Goal: Task Accomplishment & Management: Use online tool/utility

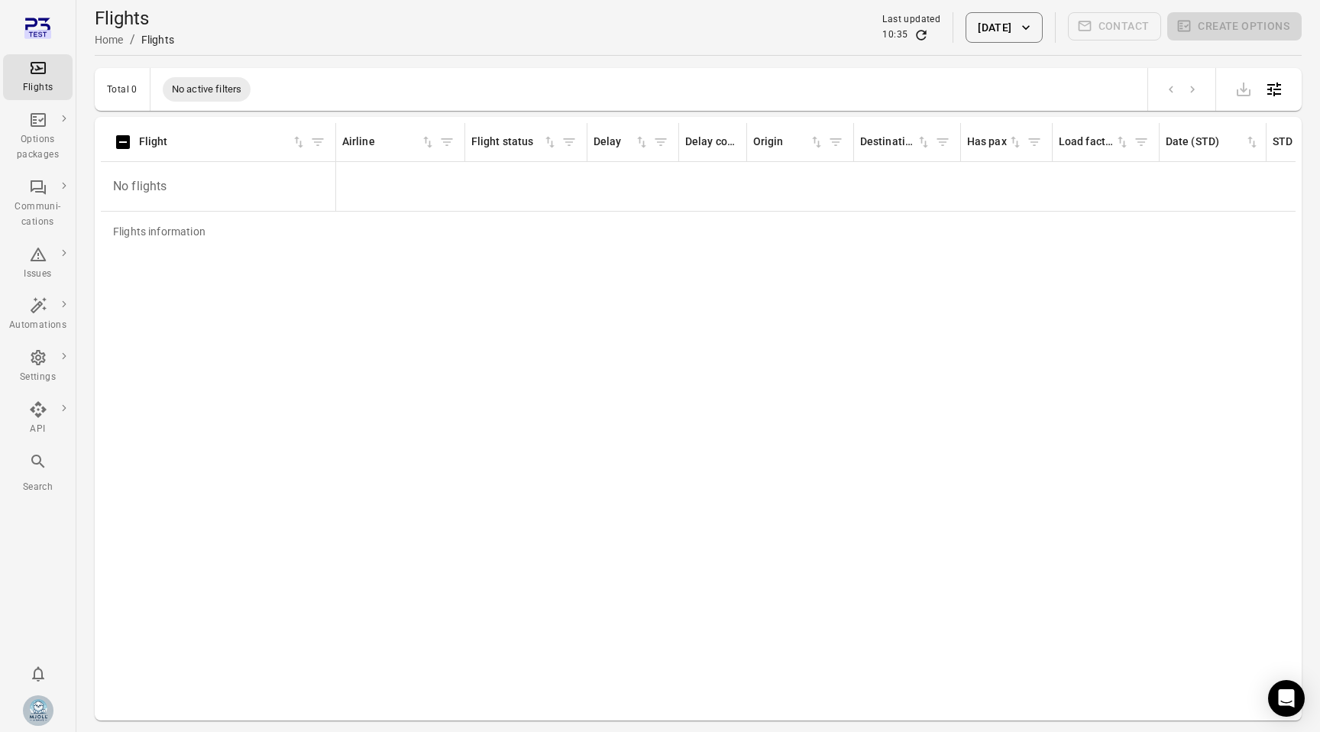
click at [31, 71] on icon "Main navigation" at bounding box center [38, 68] width 18 height 18
click at [1006, 34] on button "15 Oct 2025" at bounding box center [1004, 27] width 76 height 31
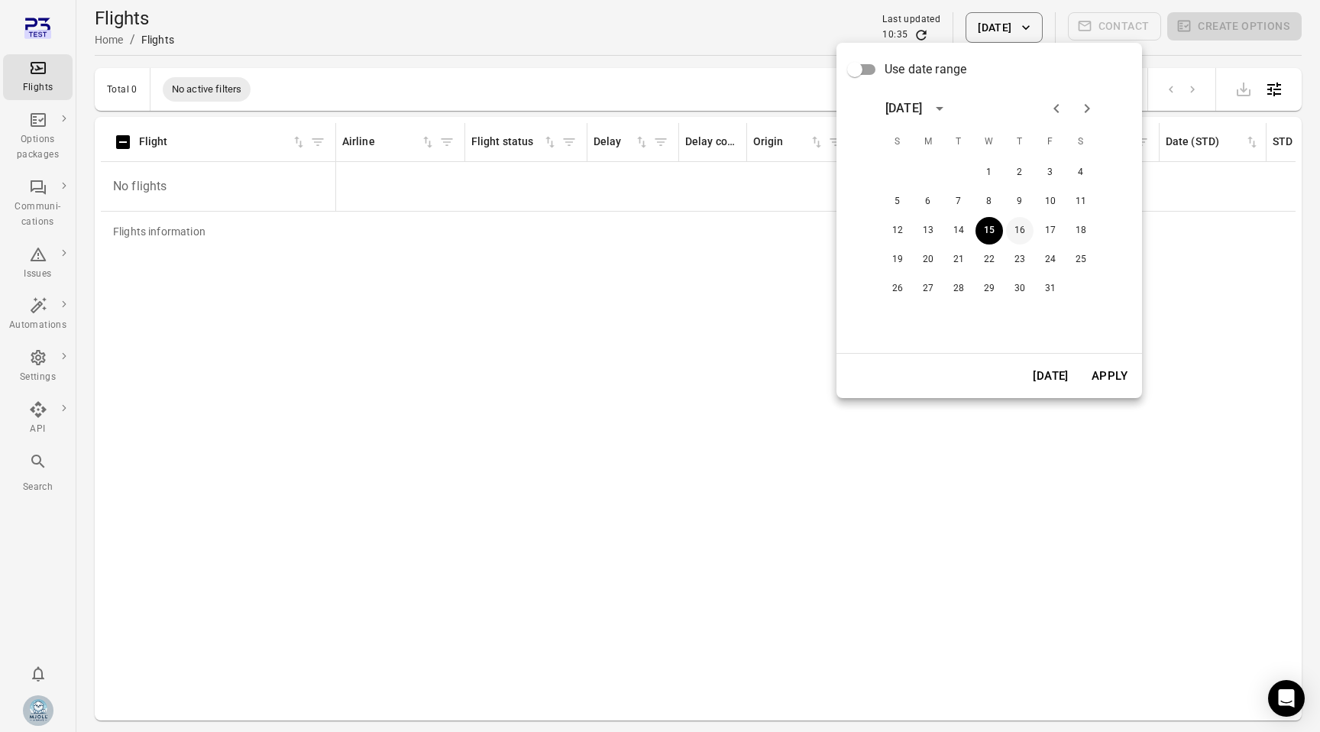
click at [1023, 220] on button "16" at bounding box center [1020, 231] width 28 height 28
click at [1106, 378] on button "Apply" at bounding box center [1109, 376] width 53 height 32
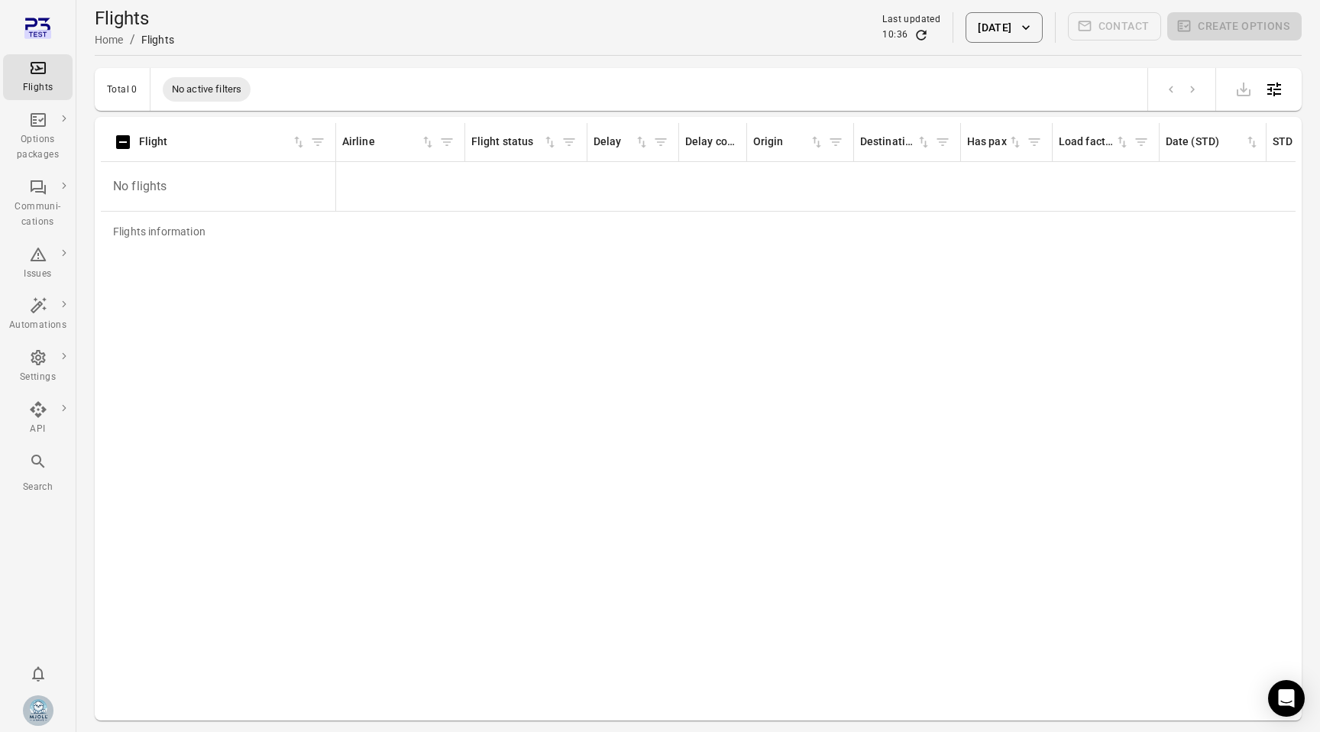
click at [939, 326] on div "Flights information Flight Airline Flight status Delay Delay codes Origin Desti…" at bounding box center [698, 418] width 1195 height 591
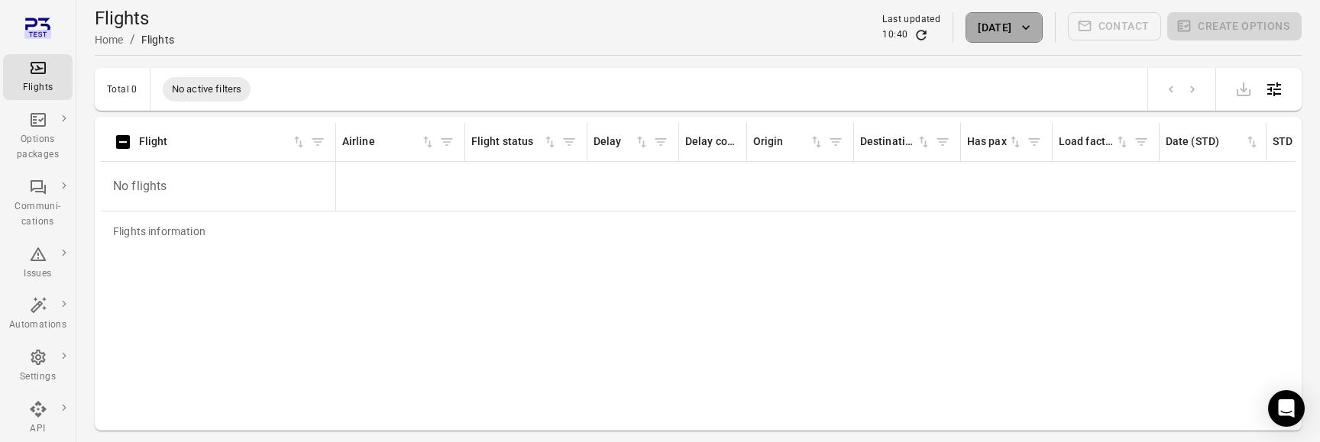
click at [1006, 35] on button "16 Oct 2025" at bounding box center [1004, 27] width 76 height 31
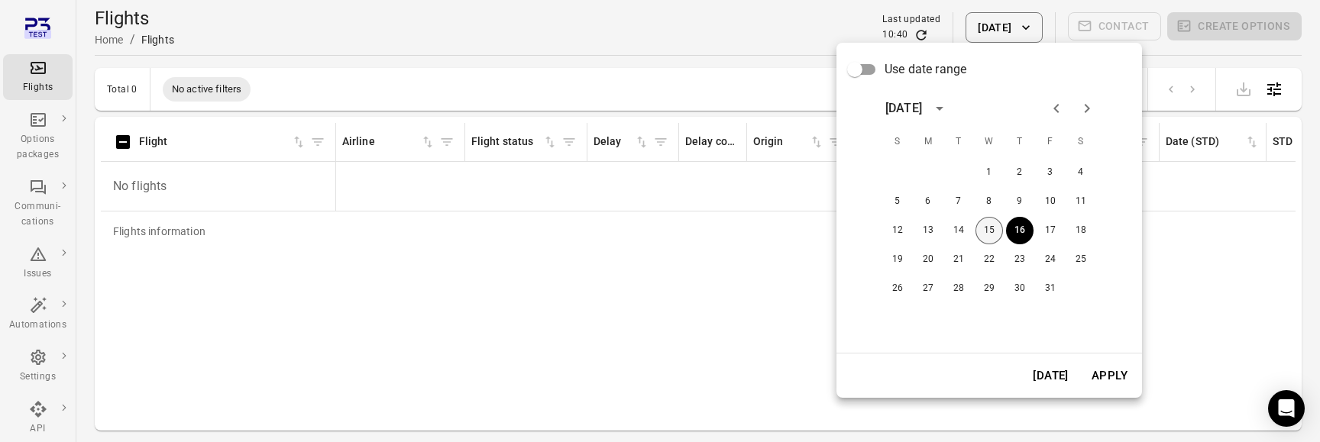
click at [997, 227] on button "15" at bounding box center [990, 231] width 28 height 28
click at [1114, 372] on button "Apply" at bounding box center [1109, 376] width 53 height 32
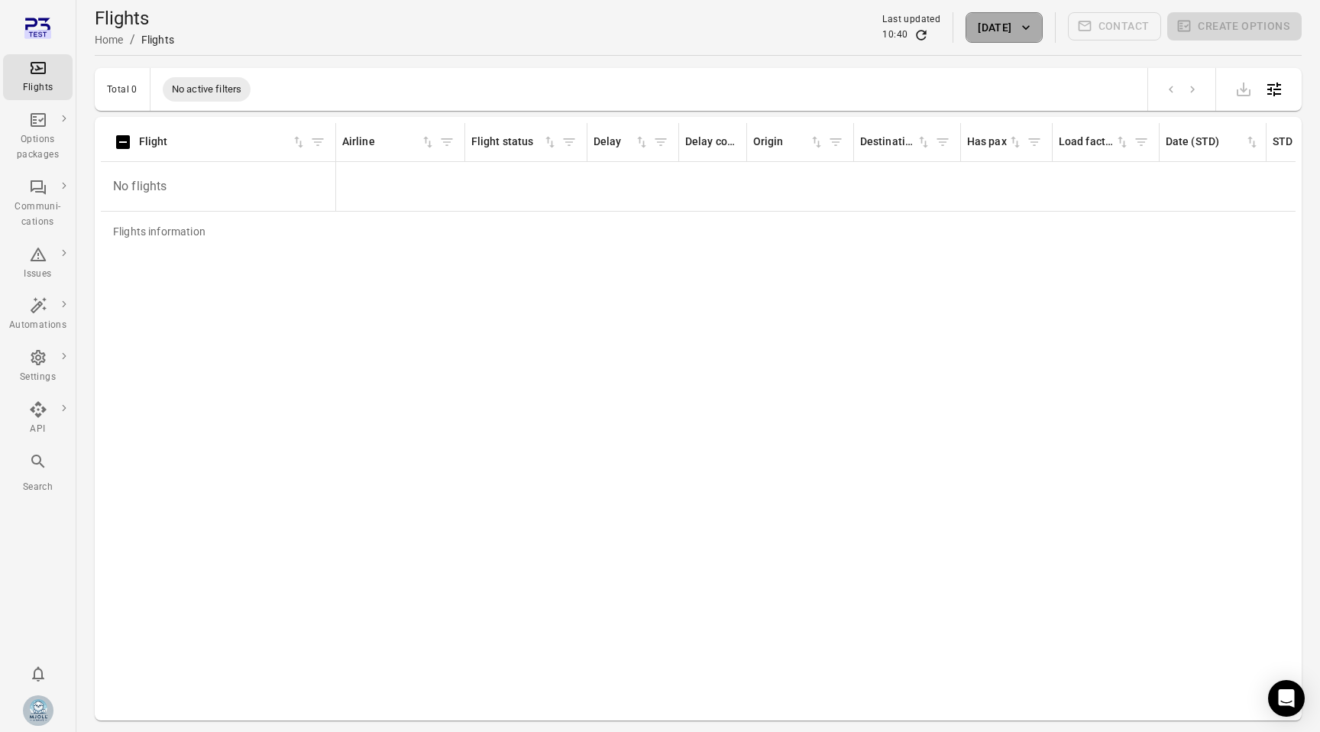
click at [1011, 34] on button "[DATE]" at bounding box center [1004, 27] width 76 height 31
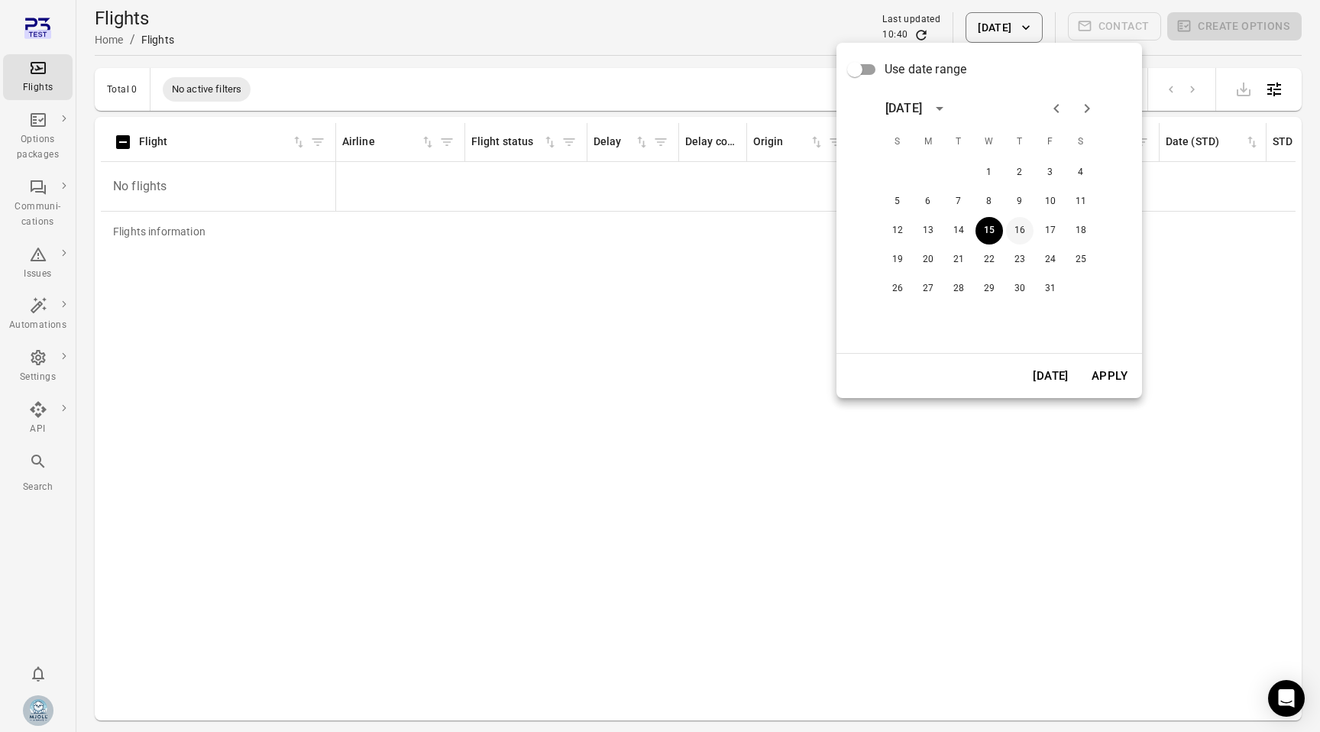
click at [1016, 232] on button "16" at bounding box center [1020, 231] width 28 height 28
click at [1100, 383] on button "Apply" at bounding box center [1109, 376] width 53 height 32
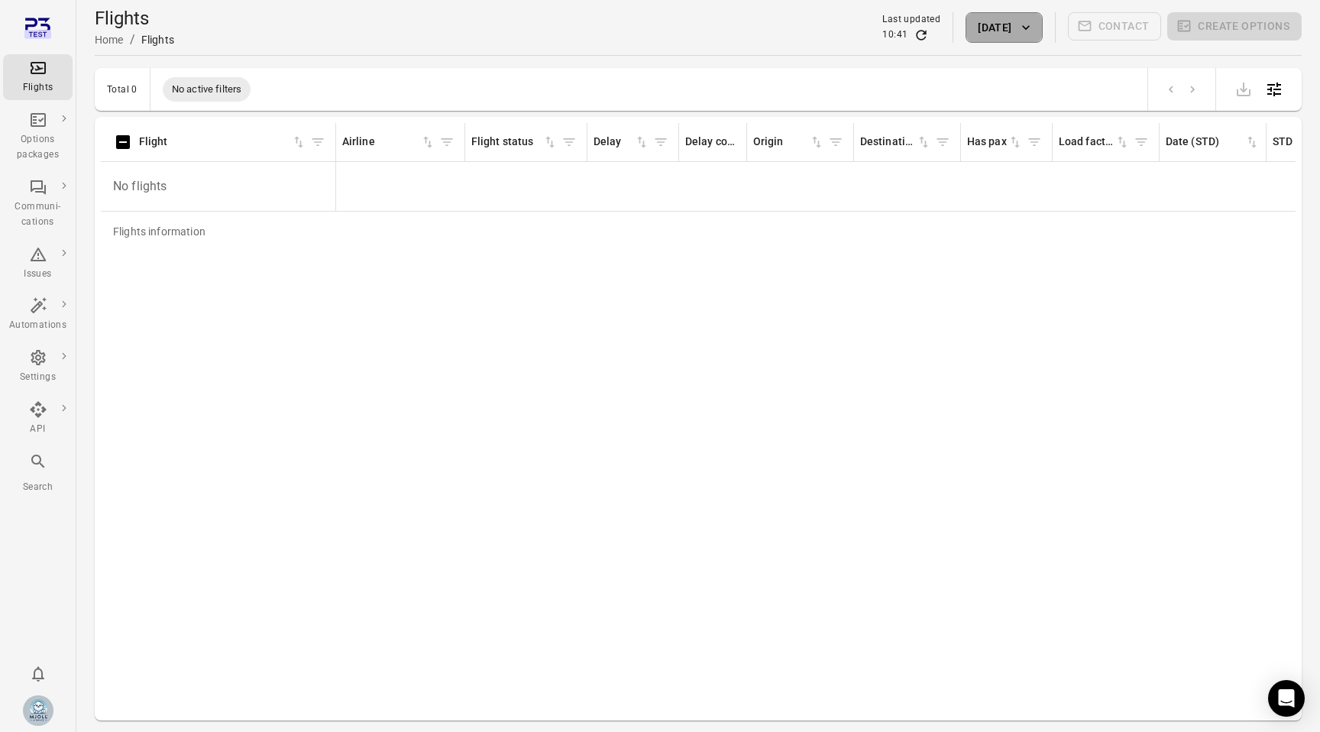
click at [1022, 32] on icon "button" at bounding box center [1026, 27] width 15 height 15
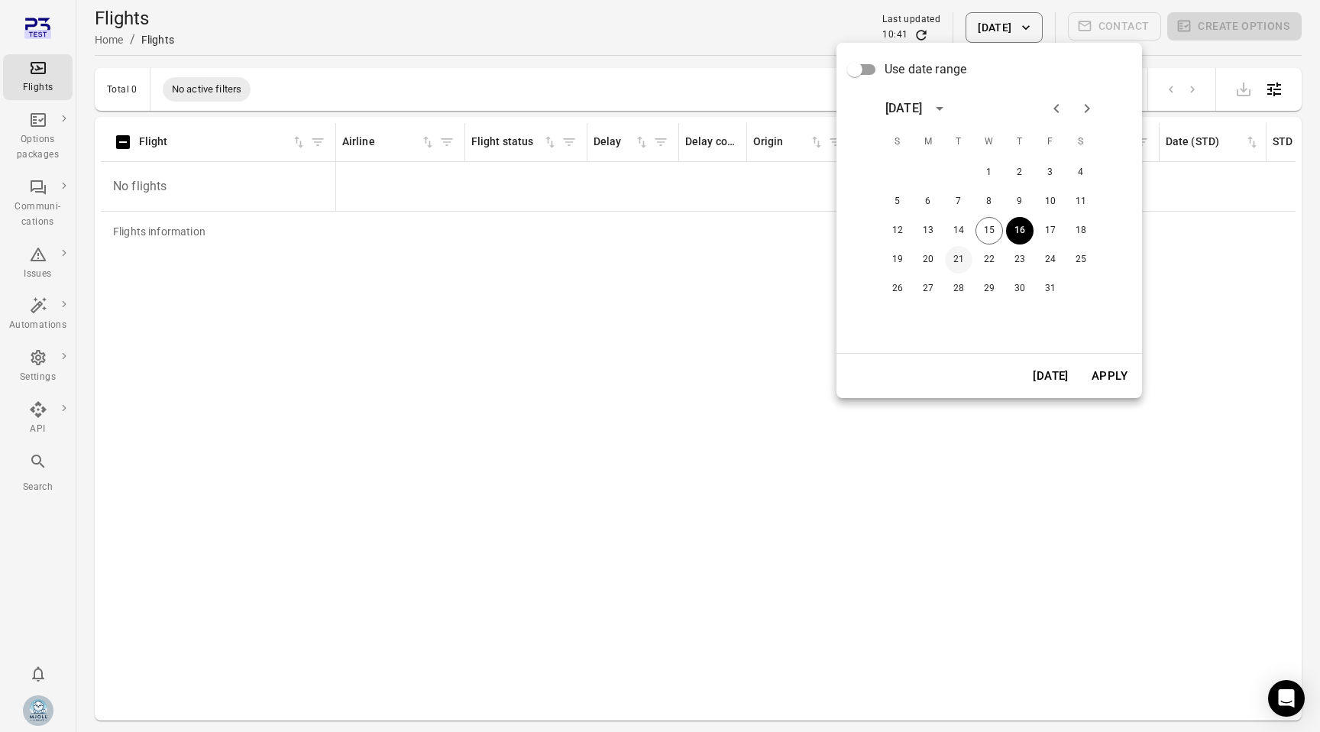
click at [964, 254] on button "21" at bounding box center [959, 260] width 28 height 28
click at [1116, 380] on button "Apply" at bounding box center [1109, 376] width 53 height 32
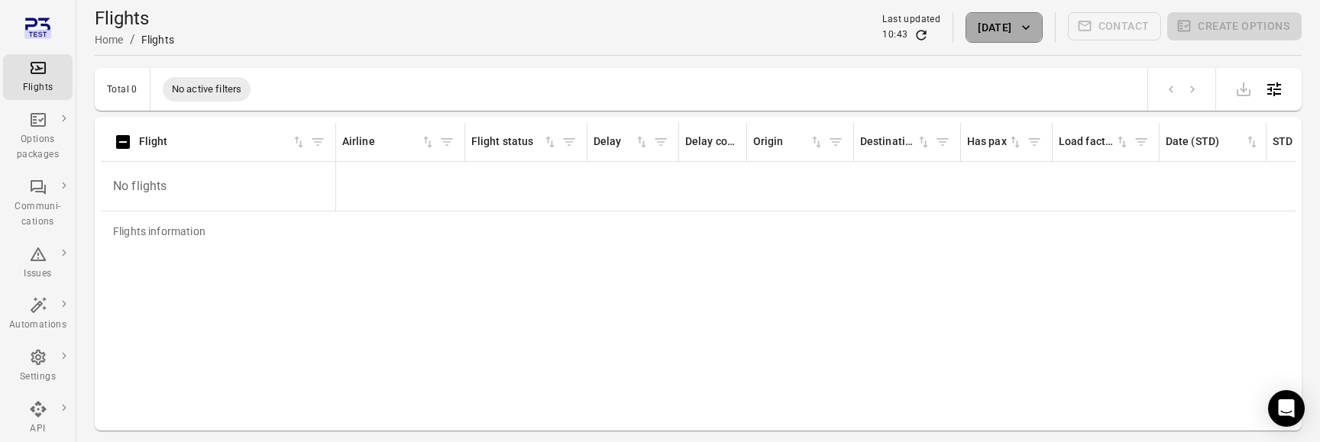
click at [1006, 29] on button "21 Oct 2025" at bounding box center [1004, 27] width 76 height 31
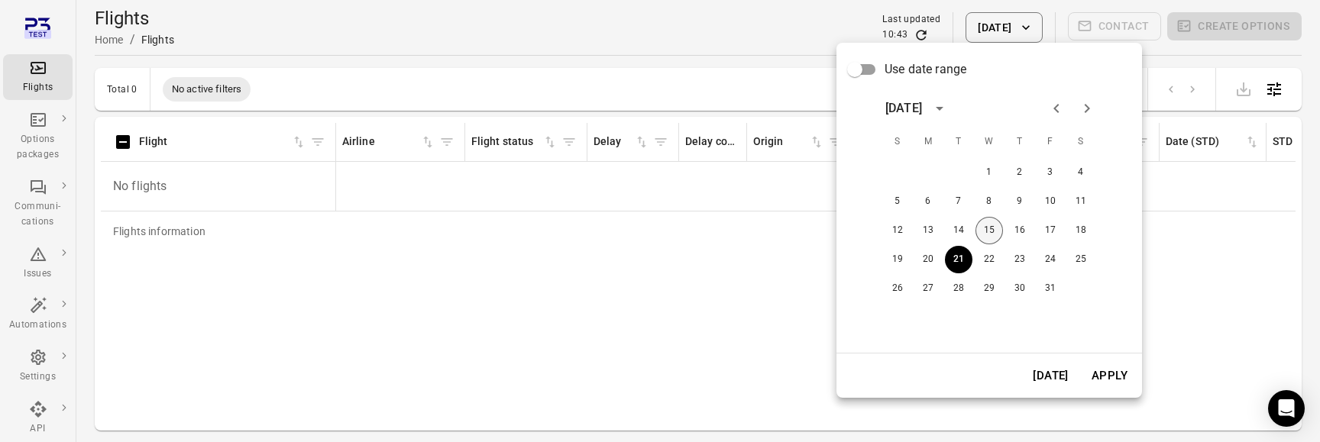
click at [989, 225] on button "15" at bounding box center [990, 231] width 28 height 28
click at [1105, 369] on button "Apply" at bounding box center [1109, 376] width 53 height 32
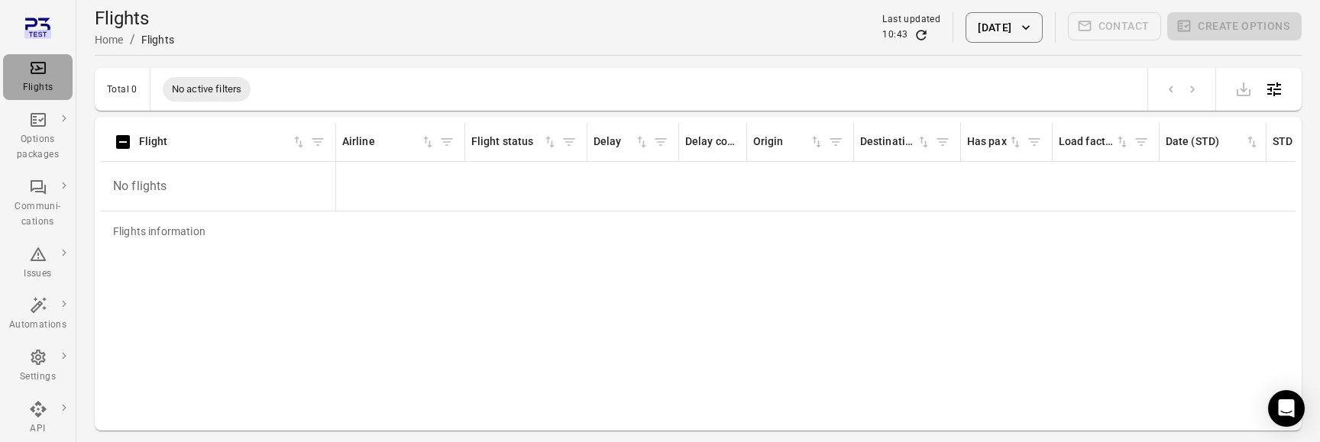
click at [40, 75] on icon "Main navigation" at bounding box center [38, 68] width 18 height 18
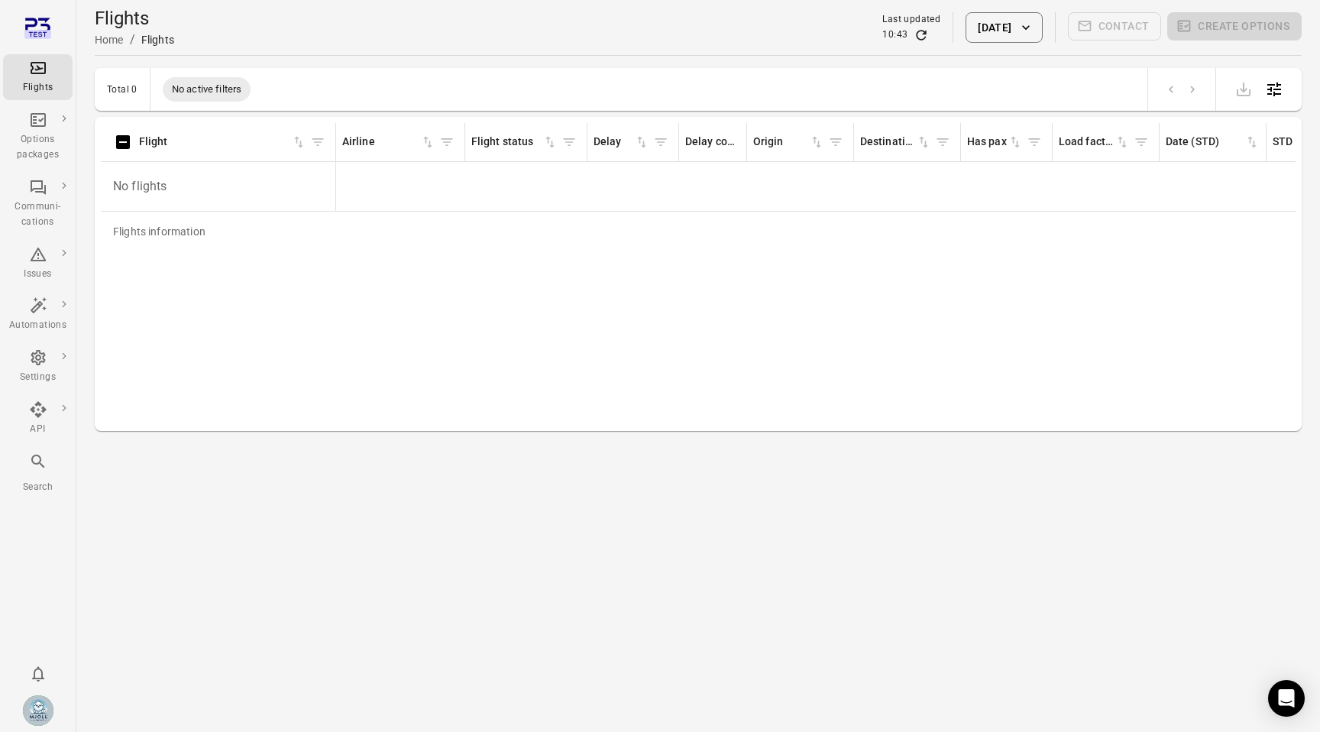
click at [401, 442] on main "Flights Home / Flights Last updated 10:43 15 Oct 2025 Contact Create options To…" at bounding box center [698, 366] width 1244 height 732
click at [500, 442] on main "Flights Home / Flights Last updated 10:43 15 Oct 2025 Contact Create options To…" at bounding box center [698, 366] width 1244 height 732
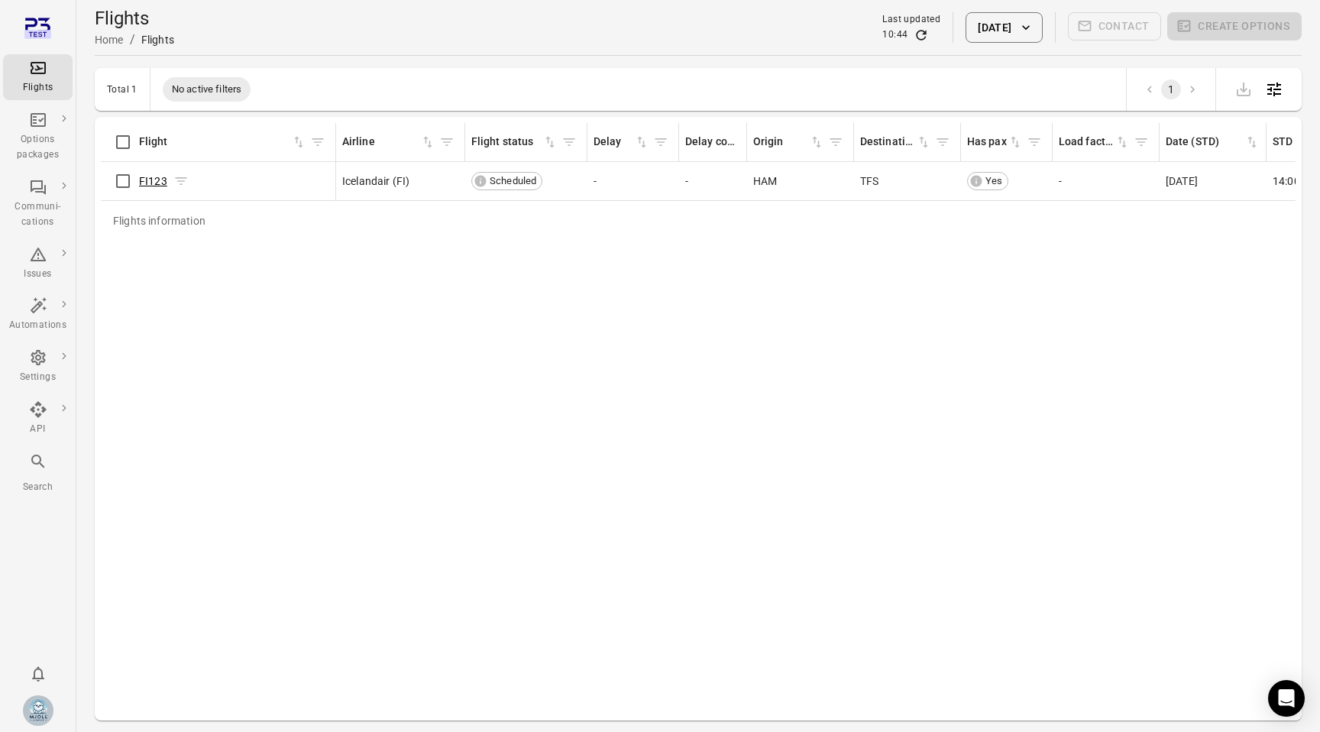
click at [148, 181] on link "FI123" at bounding box center [153, 181] width 28 height 12
click at [166, 170] on div "FI123" at bounding box center [218, 181] width 222 height 32
click at [164, 175] on link "FI123" at bounding box center [153, 181] width 28 height 12
click at [157, 185] on link "FI123" at bounding box center [153, 181] width 28 height 12
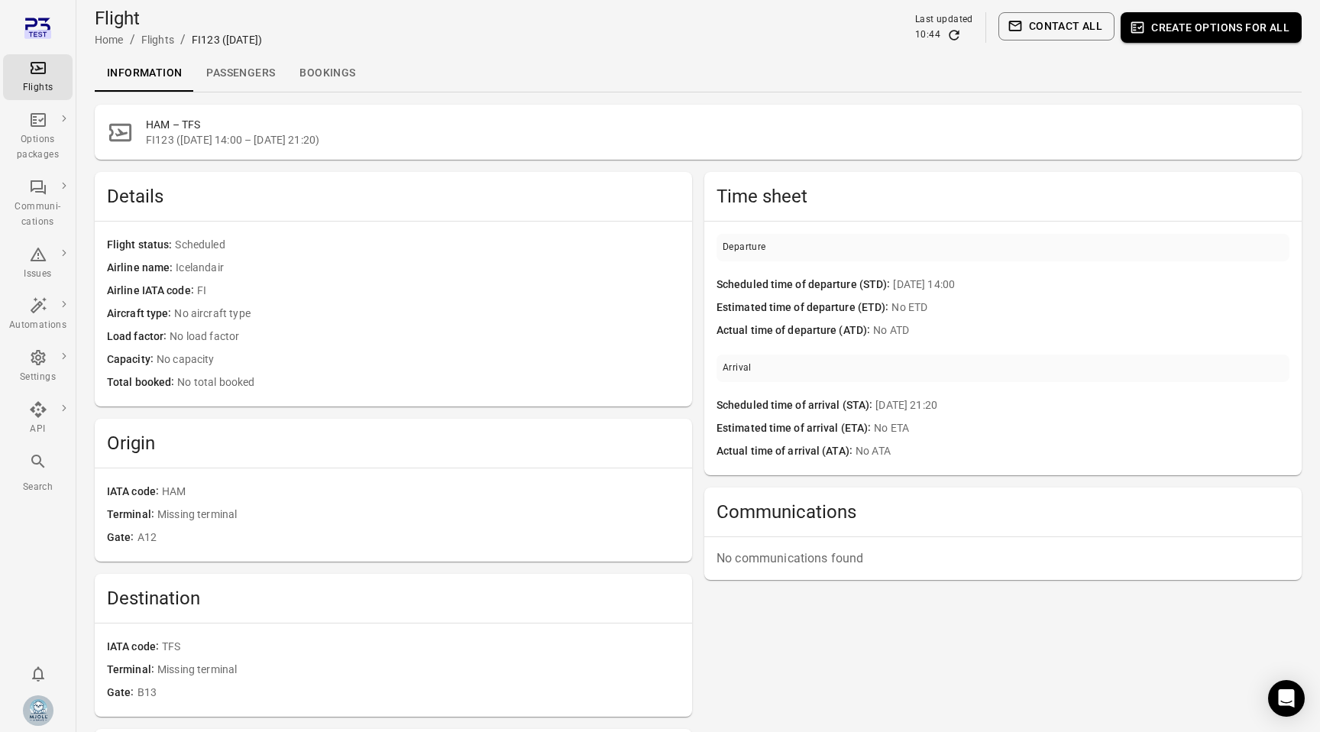
click at [260, 78] on link "Passengers" at bounding box center [240, 73] width 93 height 37
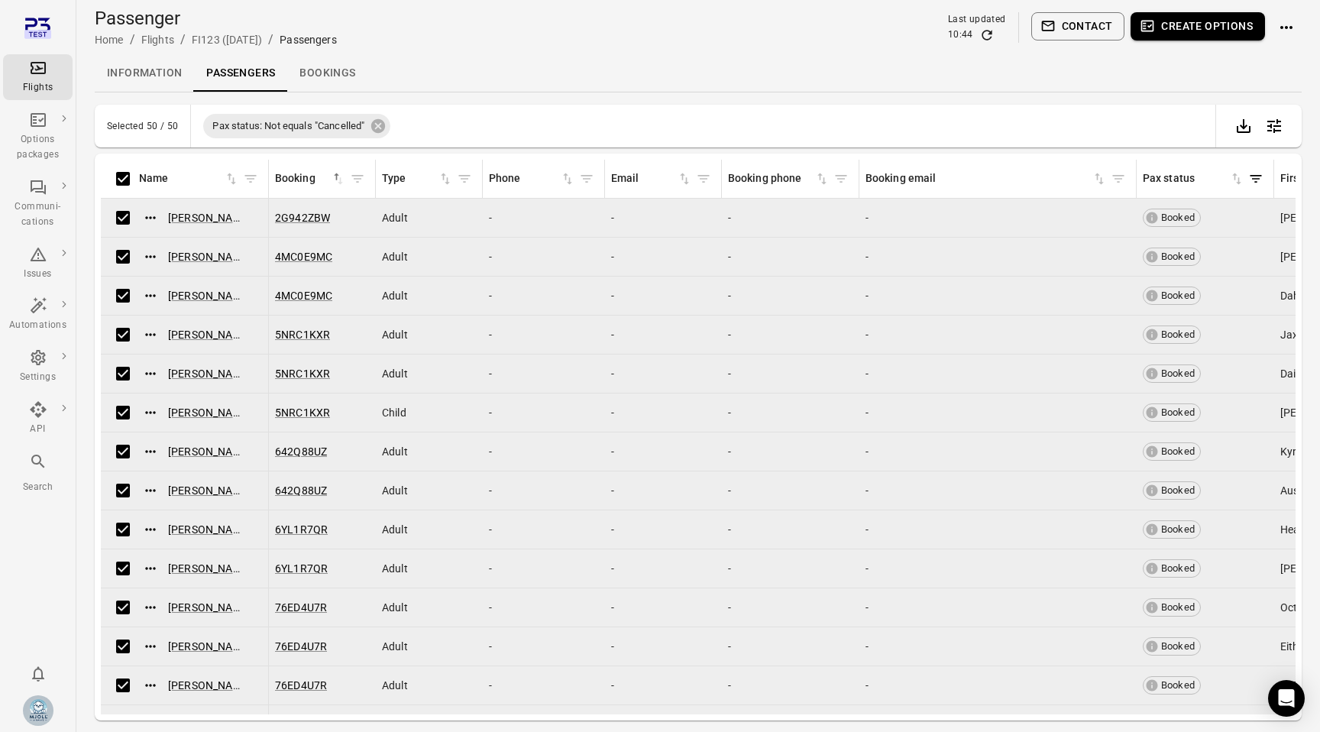
click at [1195, 37] on button "Create options" at bounding box center [1198, 26] width 134 height 28
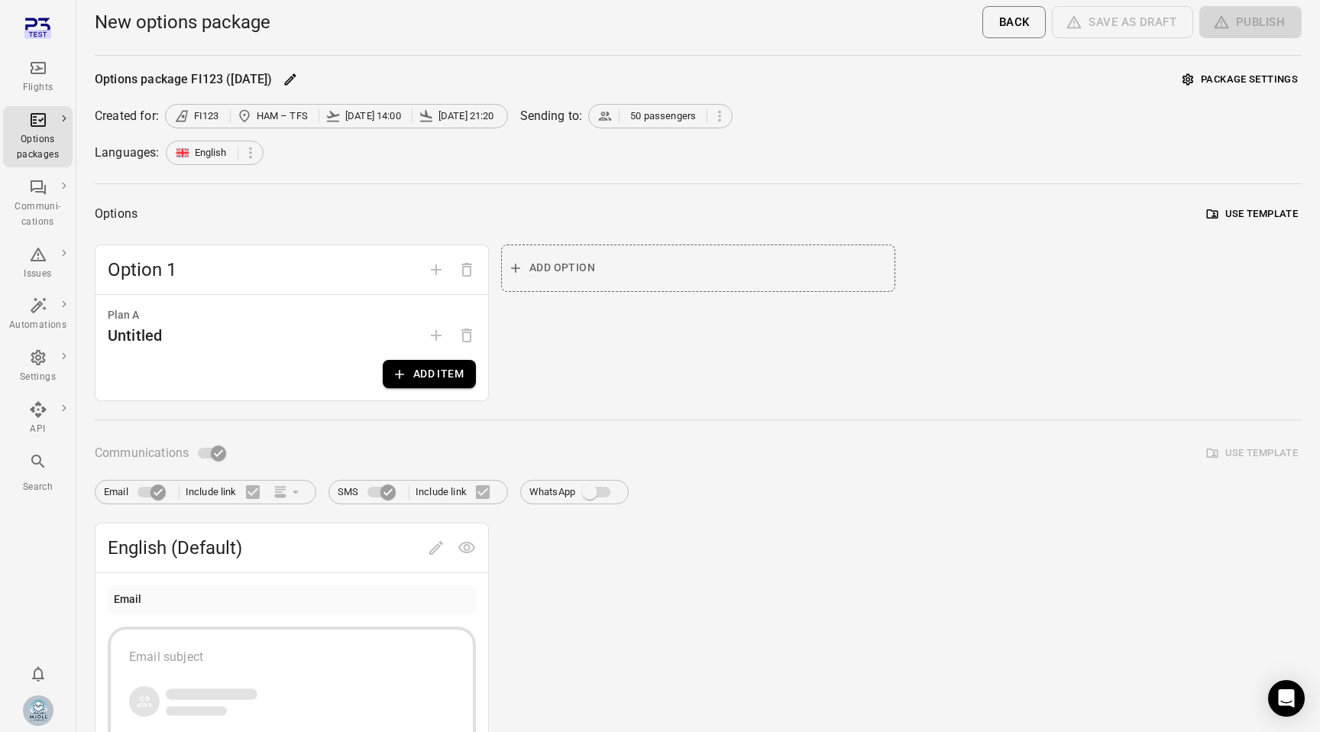
click at [442, 375] on button "Add item" at bounding box center [429, 374] width 93 height 28
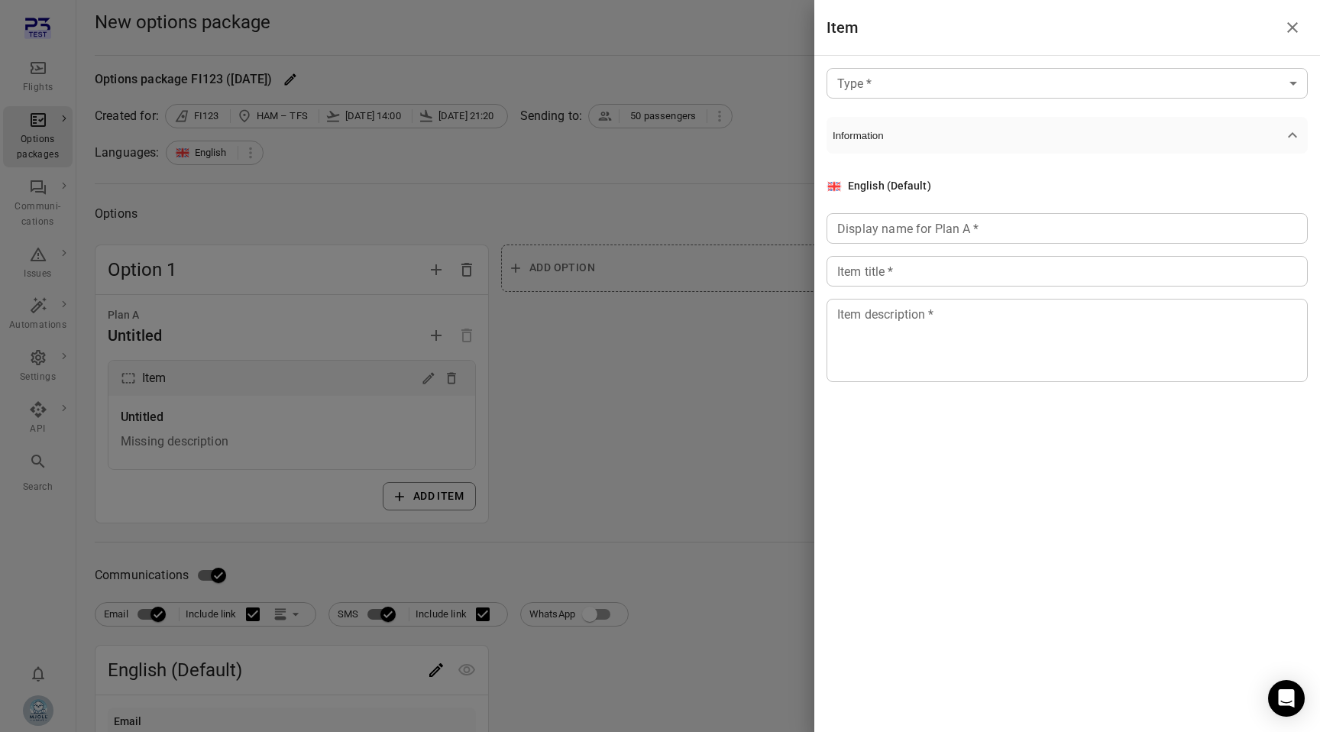
click at [1143, 96] on body "Flights Options packages Communi-cations Issues Automations Settings API Search…" at bounding box center [660, 653] width 1320 height 1307
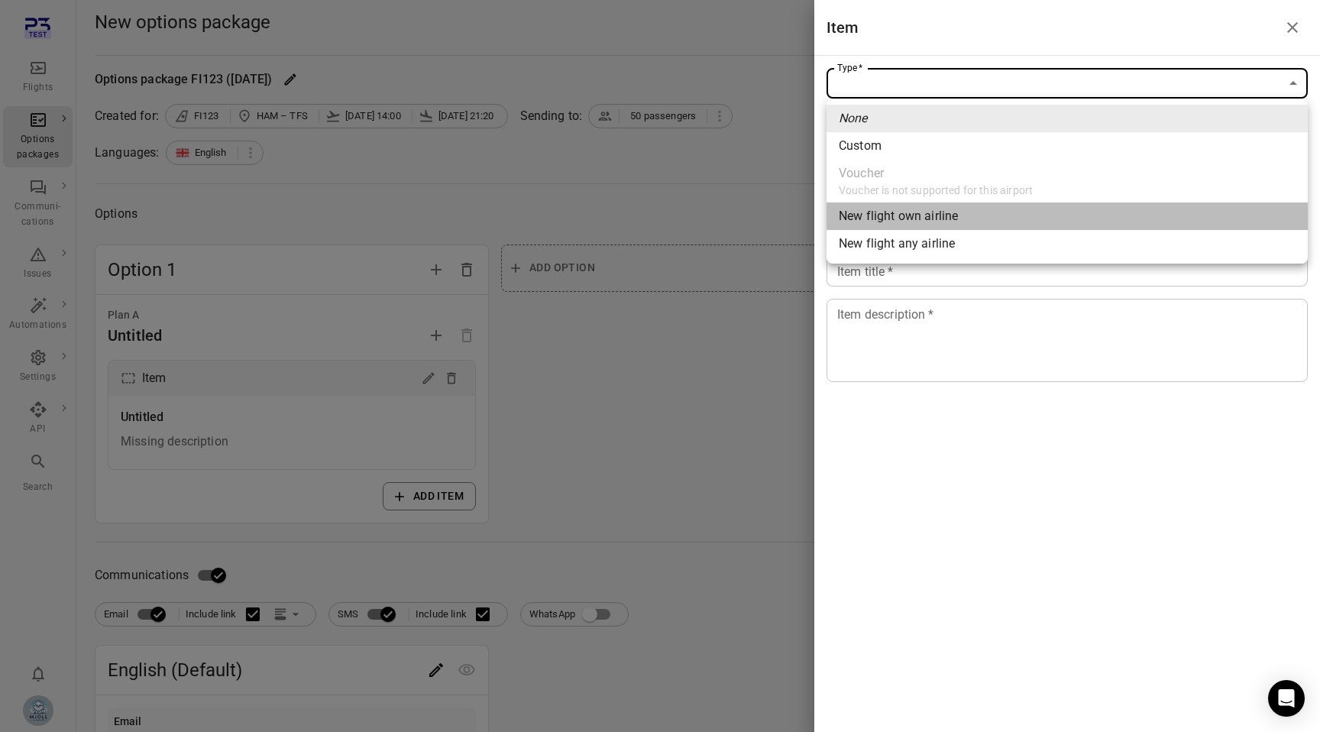
click at [1109, 218] on li "New flight own airline" at bounding box center [1067, 216] width 481 height 28
type input "**********"
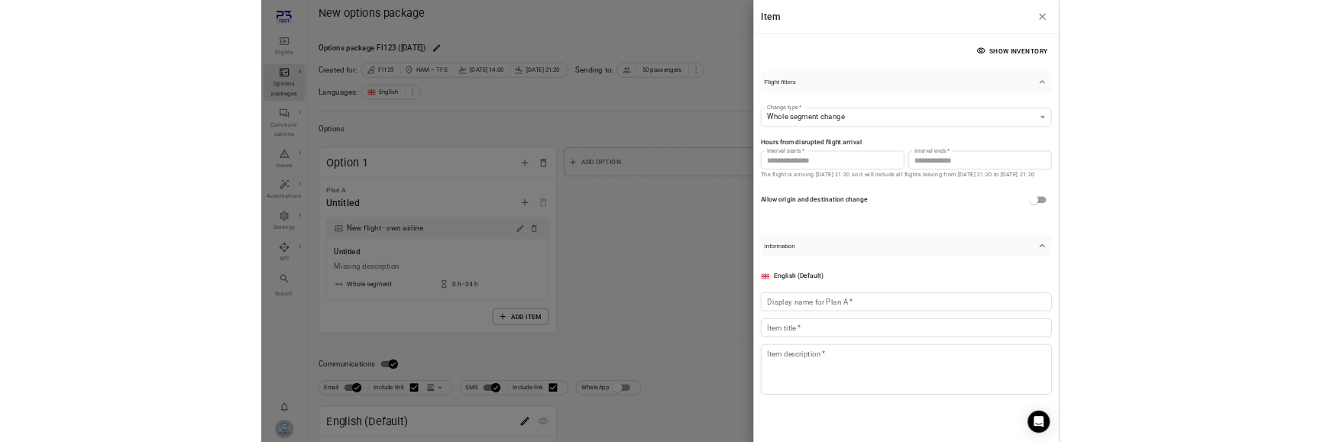
scroll to position [54, 0]
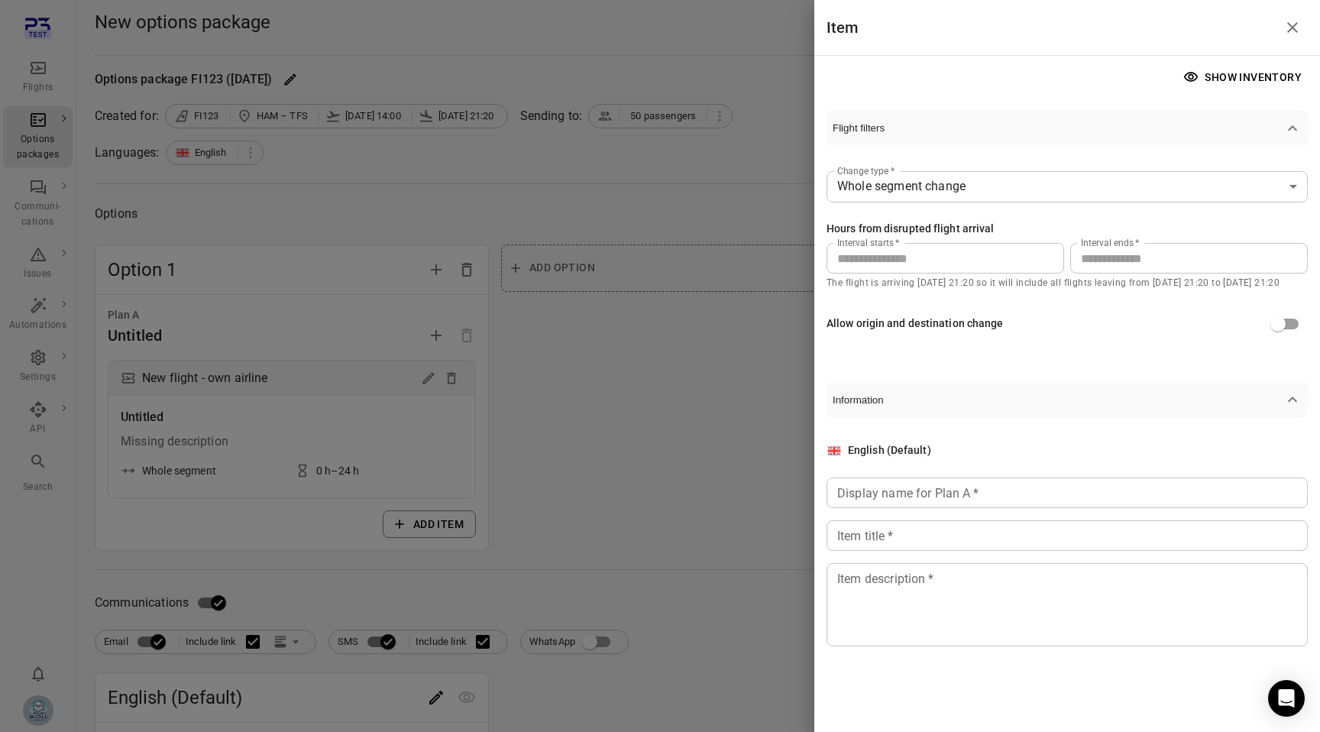
click at [1269, 75] on button "Show inventory" at bounding box center [1245, 77] width 128 height 28
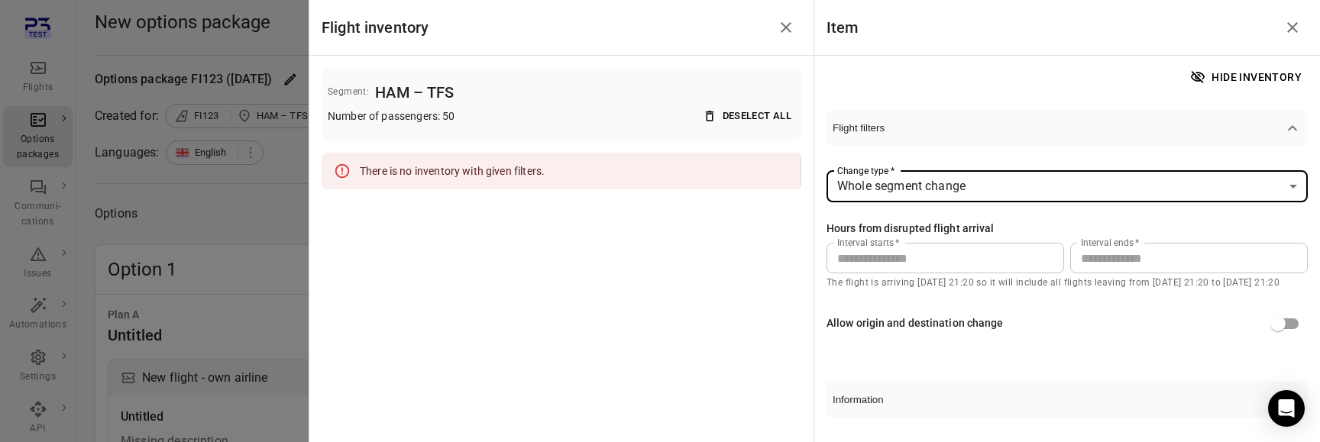
click at [1056, 123] on span "Flight filters" at bounding box center [1058, 127] width 451 height 11
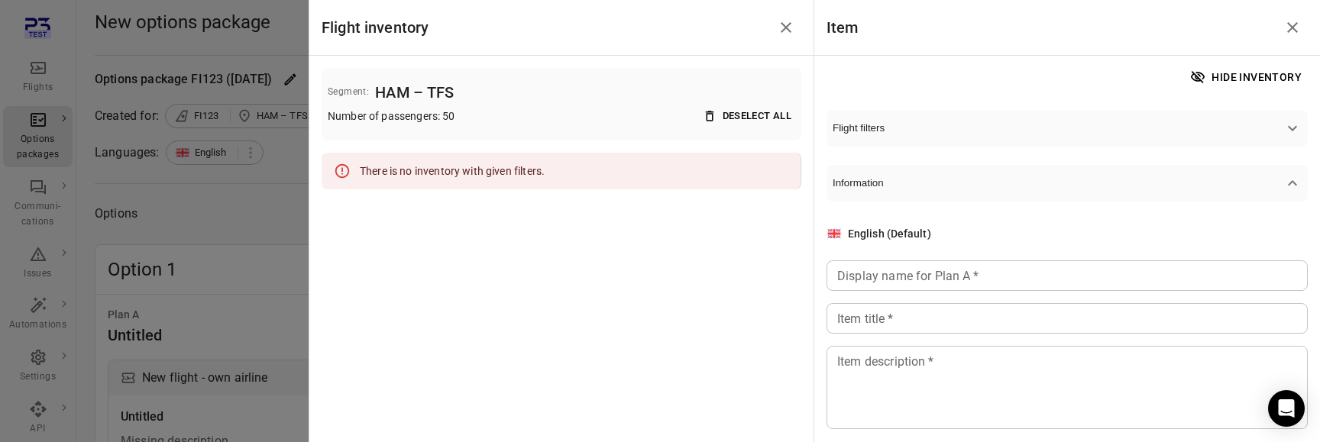
click at [1228, 185] on span "Information" at bounding box center [1058, 182] width 451 height 11
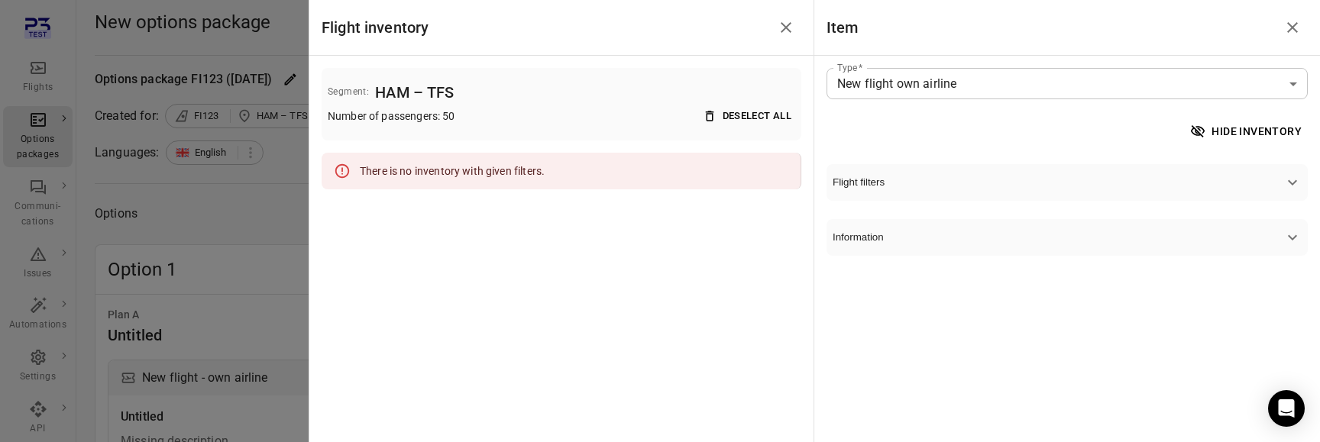
click at [1223, 147] on div "**********" at bounding box center [1067, 159] width 481 height 83
click at [1229, 168] on button "Flight filters" at bounding box center [1067, 182] width 481 height 37
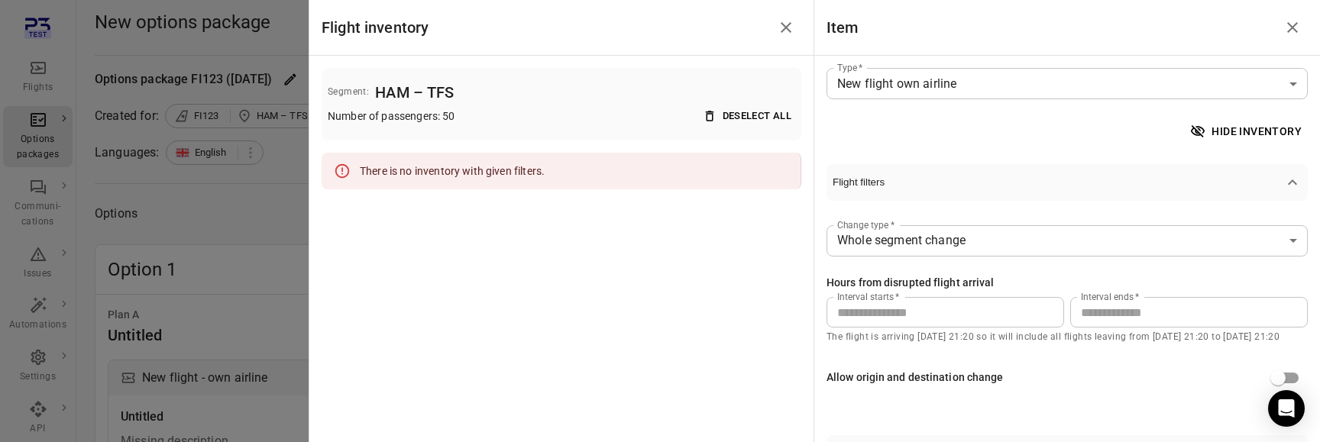
click at [1226, 129] on button "Hide inventory" at bounding box center [1247, 132] width 121 height 28
